Goal: Task Accomplishment & Management: Use online tool/utility

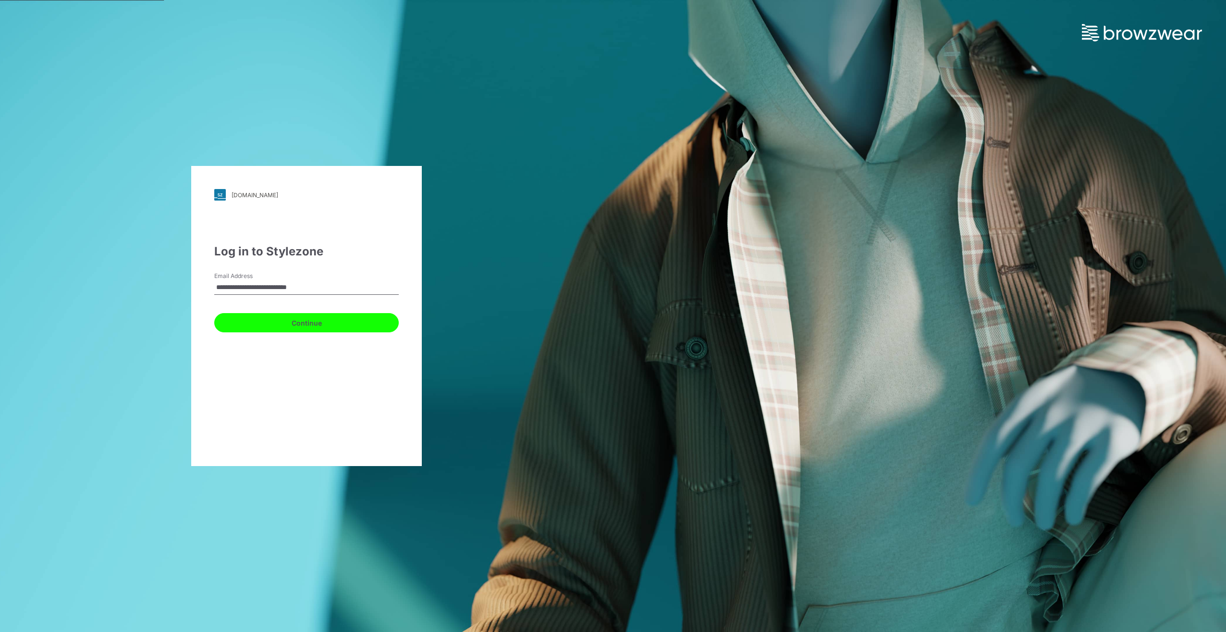
click at [325, 325] on button "Continue" at bounding box center [306, 322] width 185 height 19
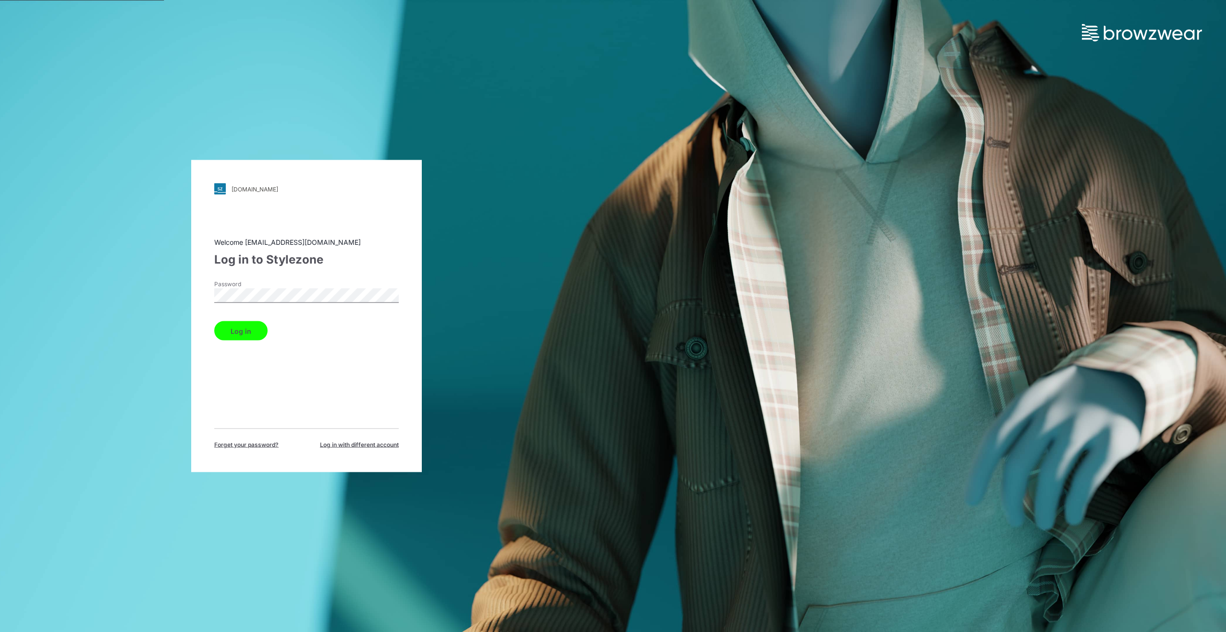
click at [234, 325] on button "Log in" at bounding box center [240, 330] width 53 height 19
